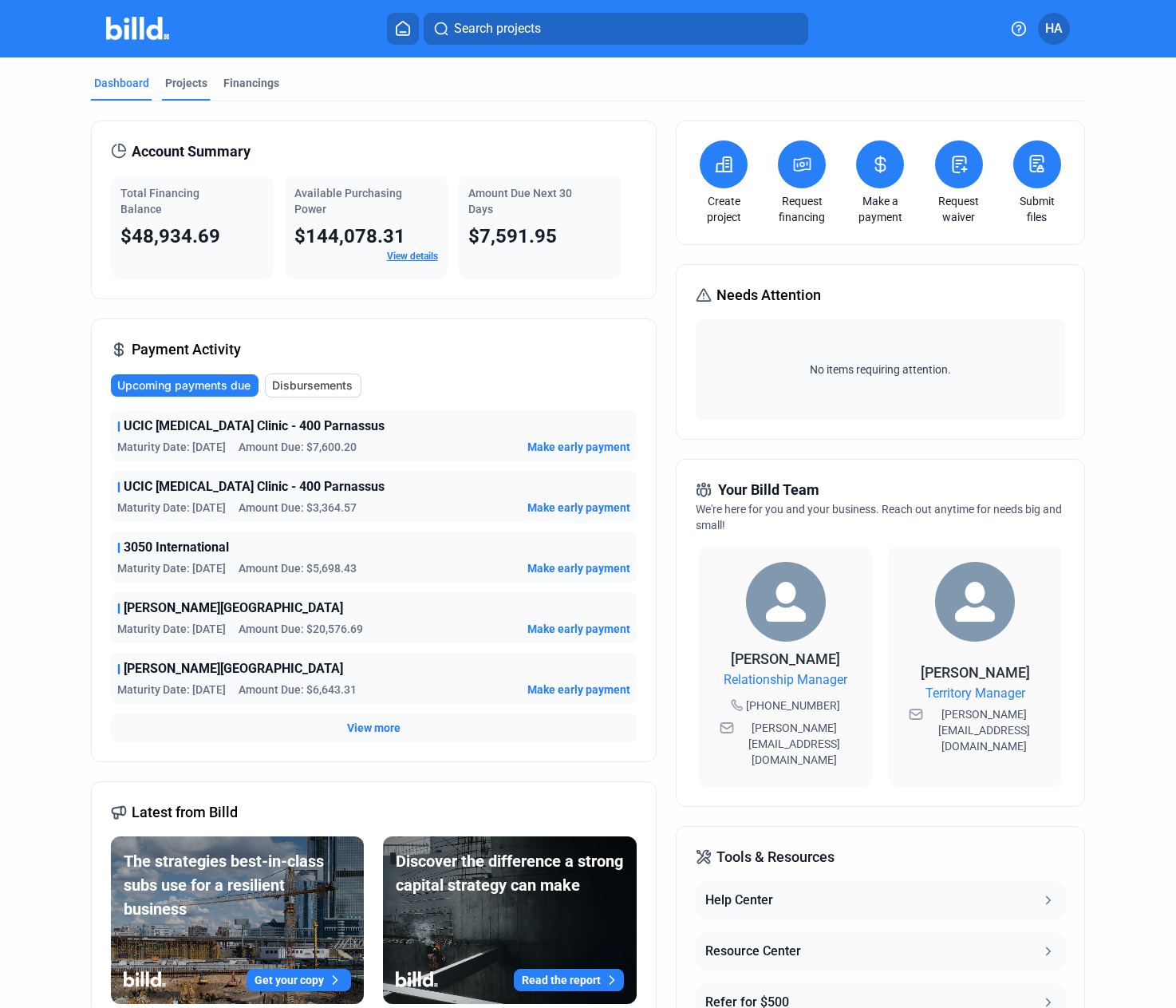
click at [184, 85] on div "Projects" at bounding box center [186, 83] width 42 height 16
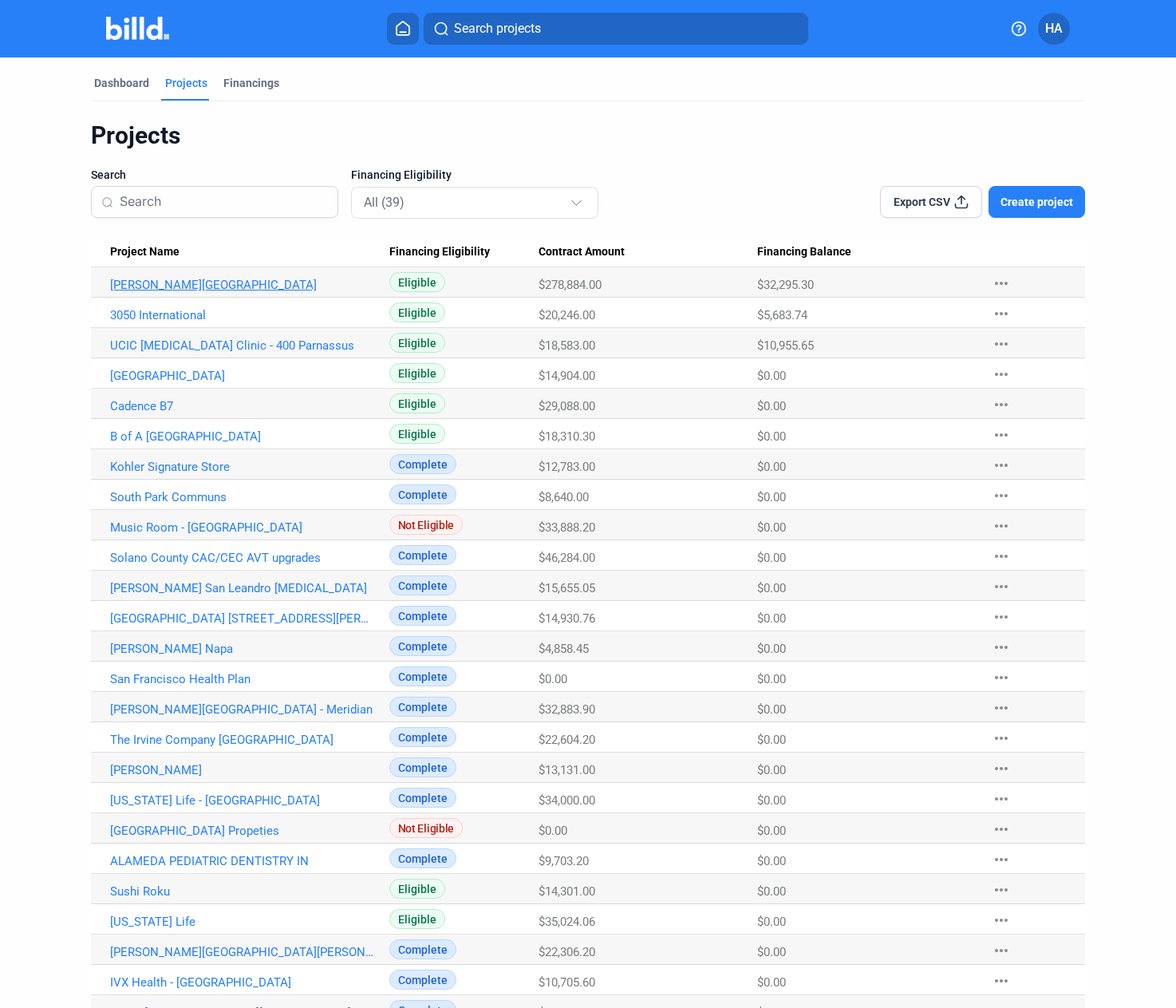
click at [191, 286] on link "[PERSON_NAME][GEOGRAPHIC_DATA]" at bounding box center [242, 285] width 264 height 14
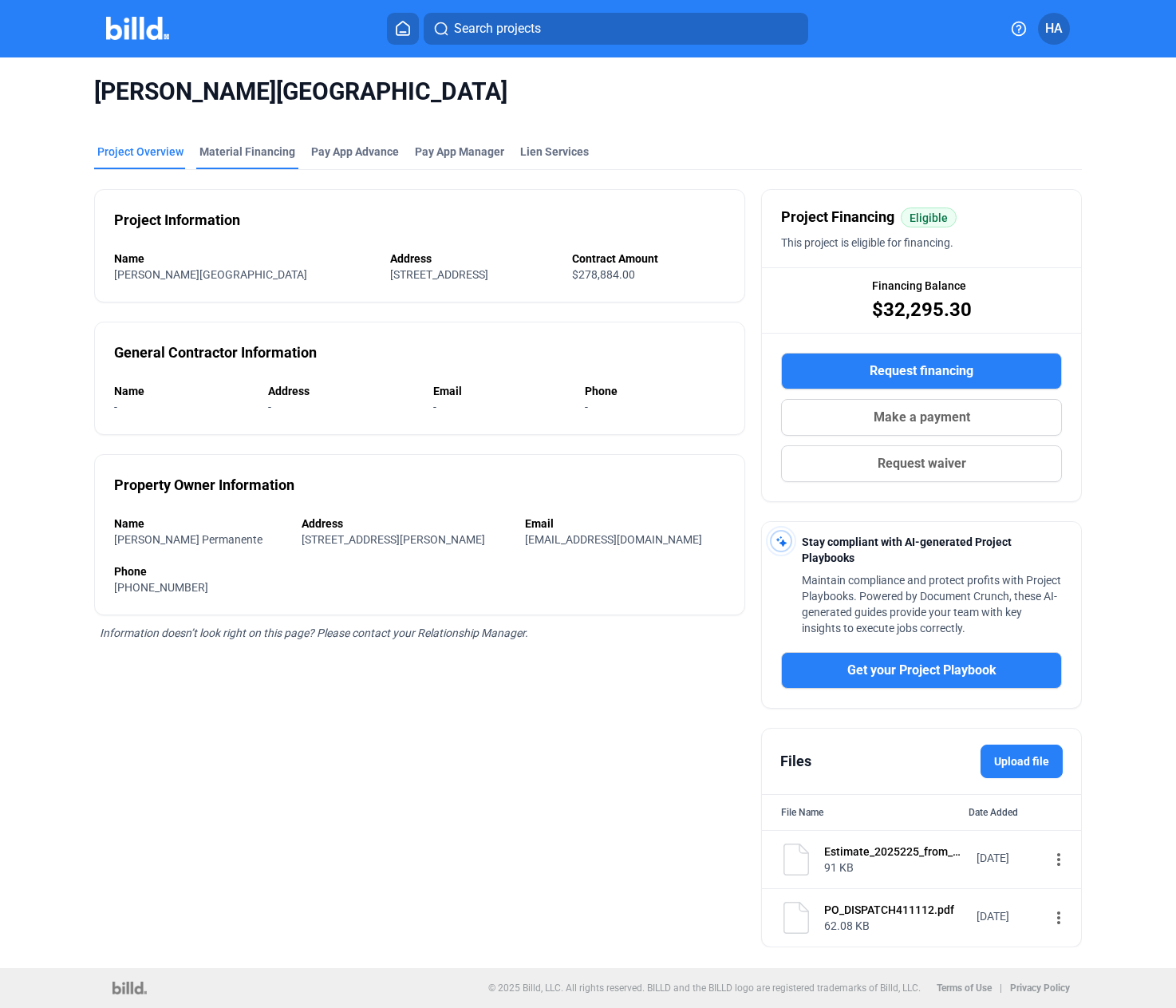
click at [264, 152] on div "Material Financing" at bounding box center [248, 152] width 96 height 16
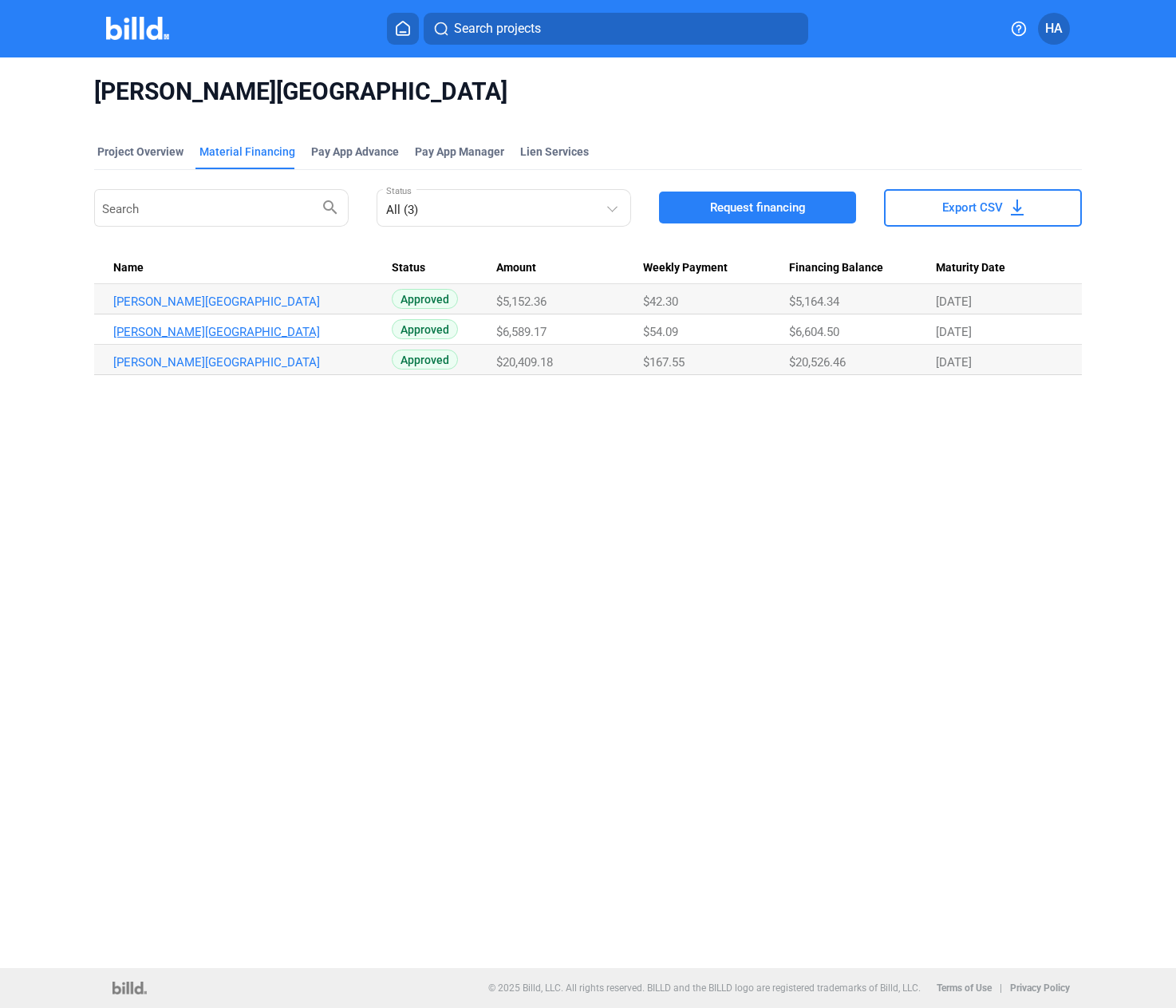
click at [232, 325] on link "[PERSON_NAME][GEOGRAPHIC_DATA]" at bounding box center [245, 332] width 264 height 14
click at [207, 298] on link "[PERSON_NAME][GEOGRAPHIC_DATA]" at bounding box center [245, 301] width 264 height 14
